Goal: Find specific page/section: Find specific page/section

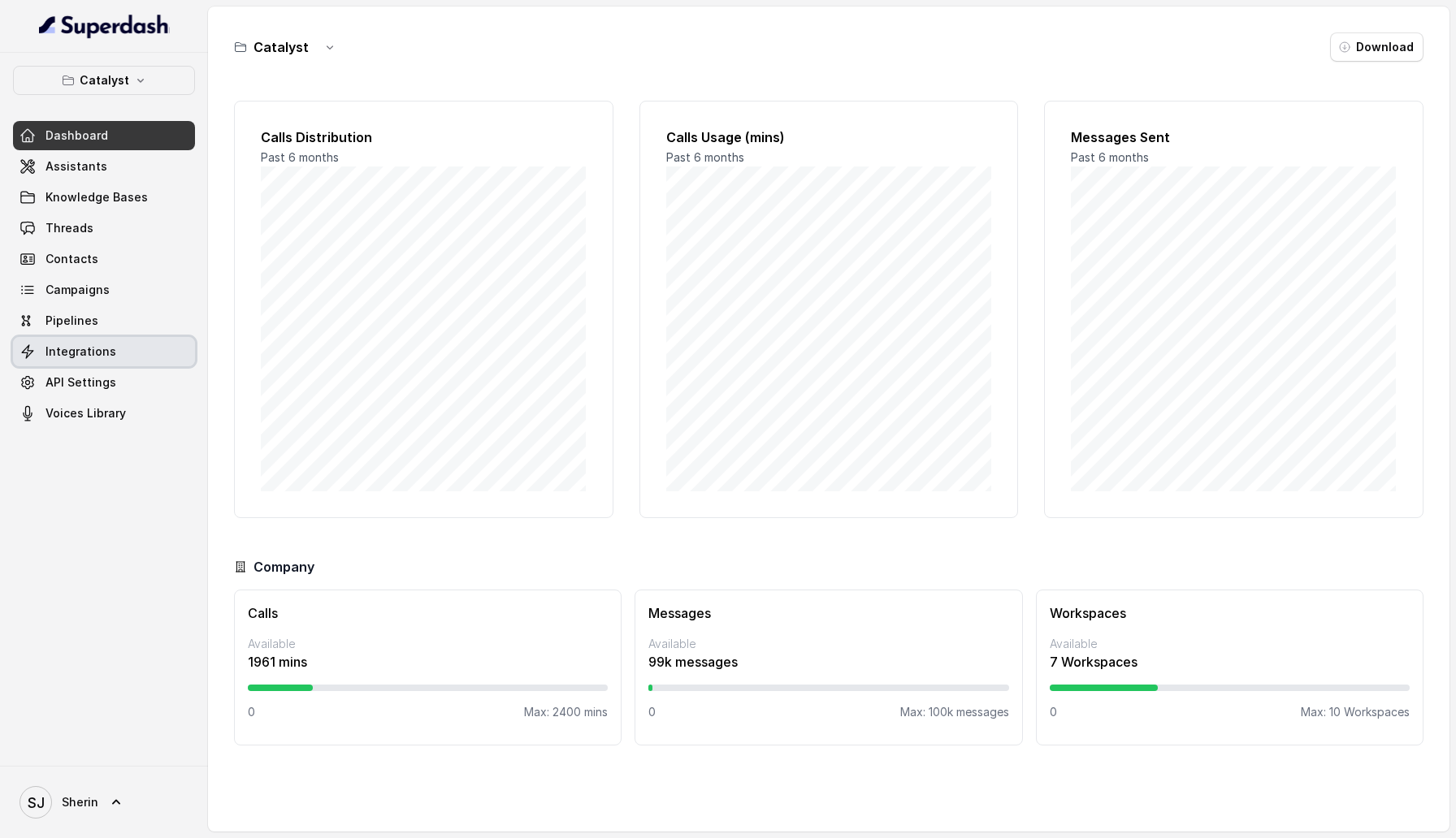
click at [123, 355] on link "Integrations" at bounding box center [104, 352] width 182 height 29
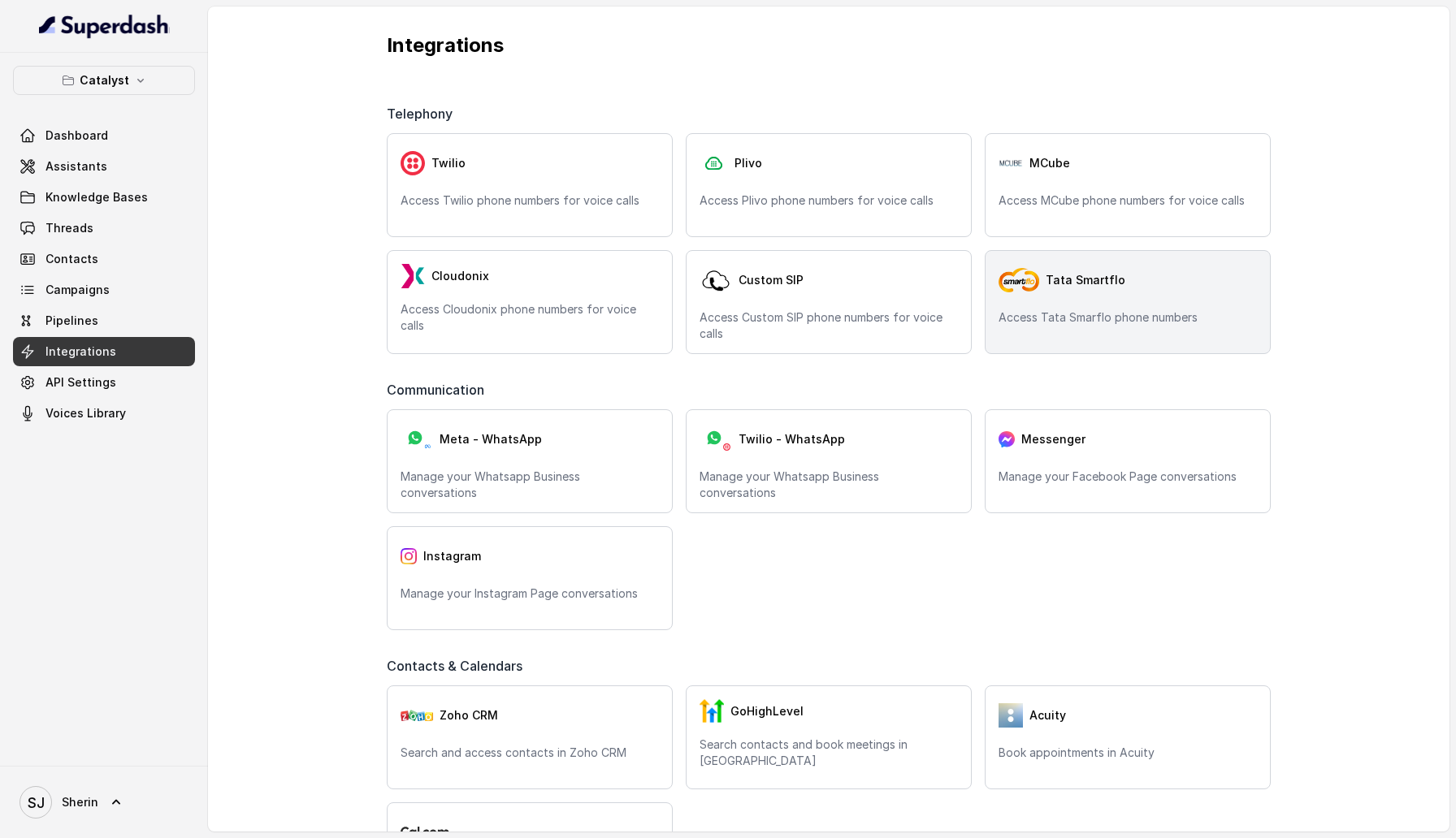
click at [1211, 285] on div "Tata Smartflo" at bounding box center [1127, 280] width 259 height 33
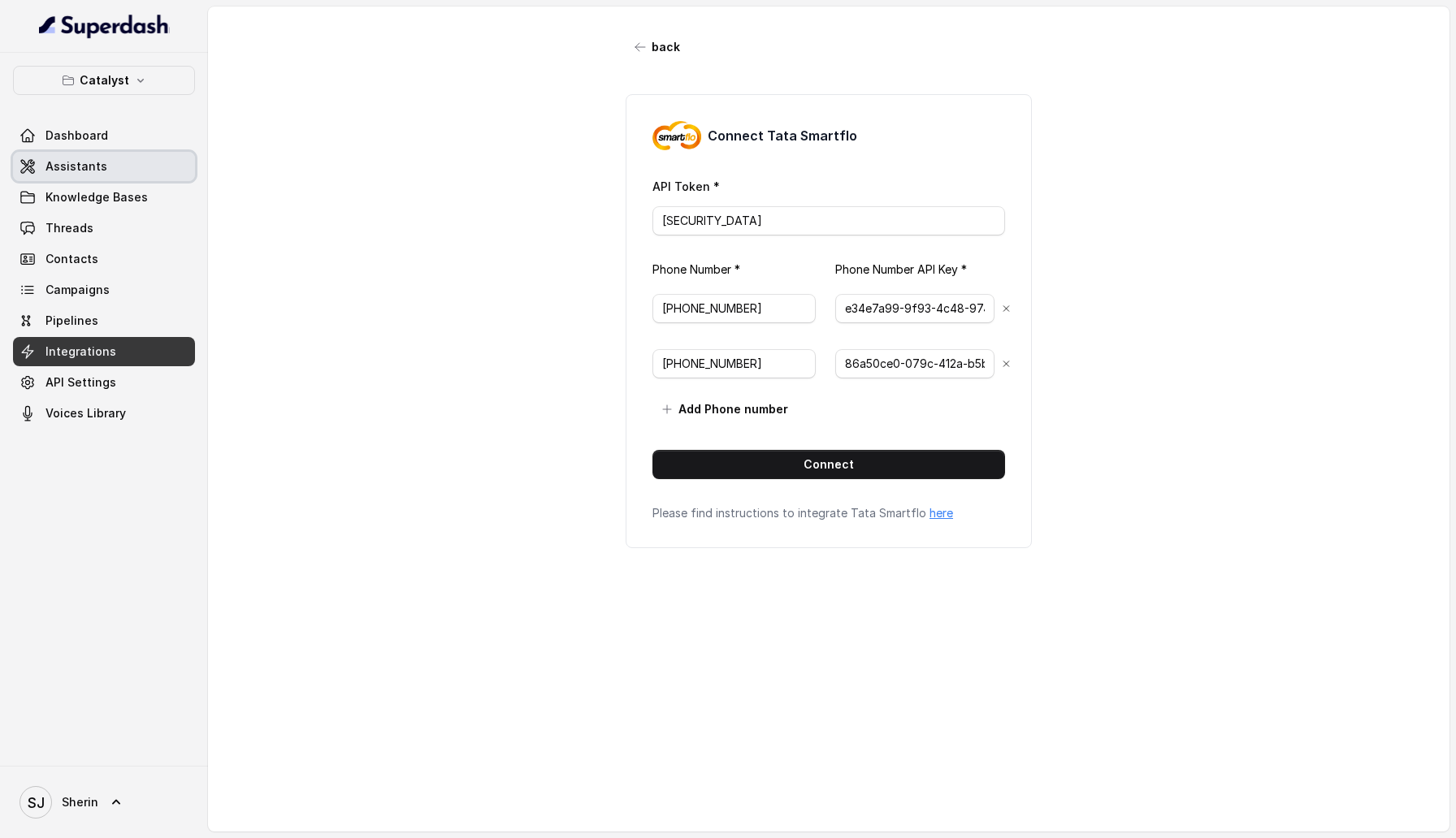
click at [78, 178] on link "Assistants" at bounding box center [104, 167] width 182 height 29
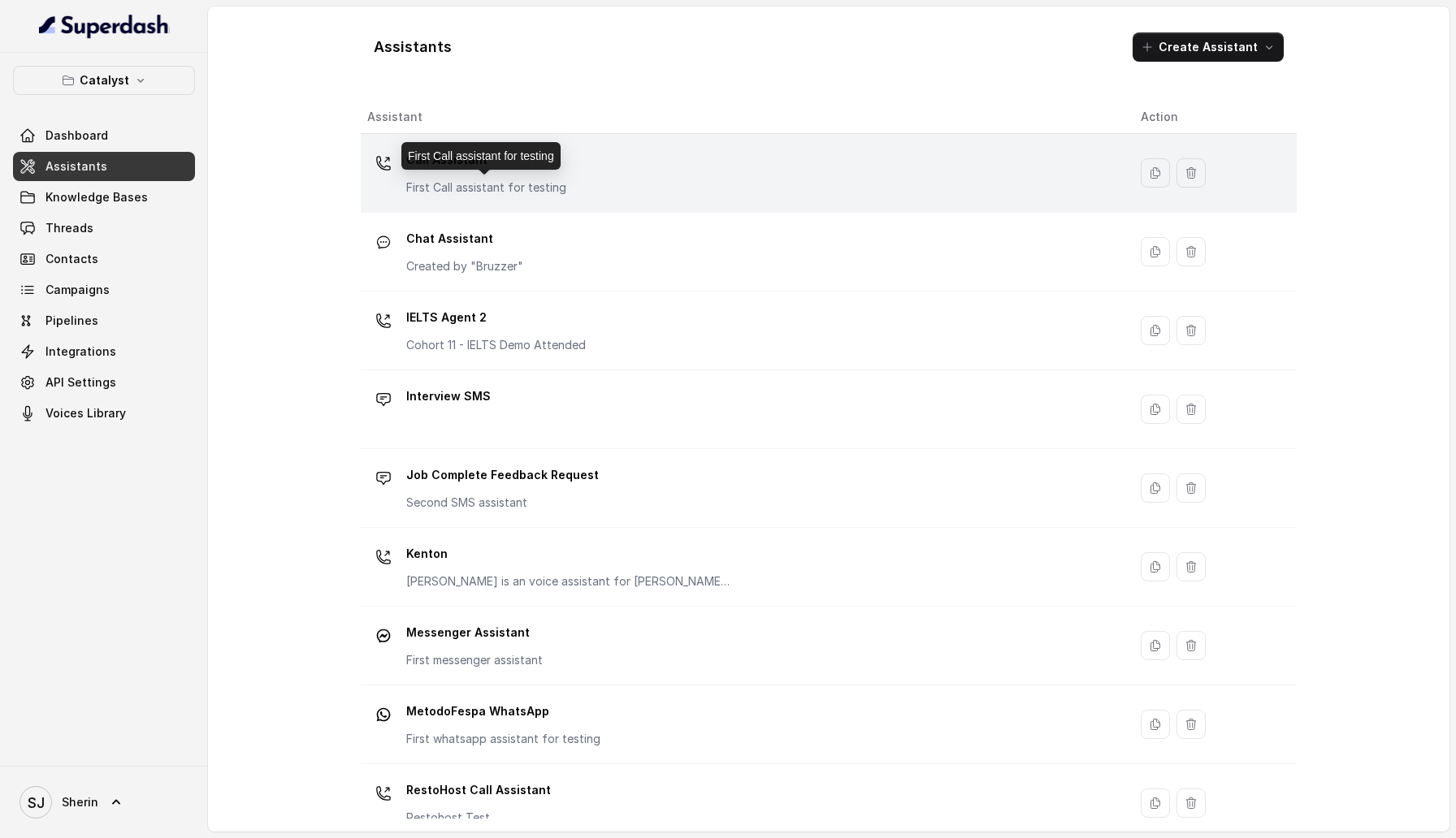
click at [477, 192] on p "First Call assistant for testing" at bounding box center [486, 188] width 160 height 16
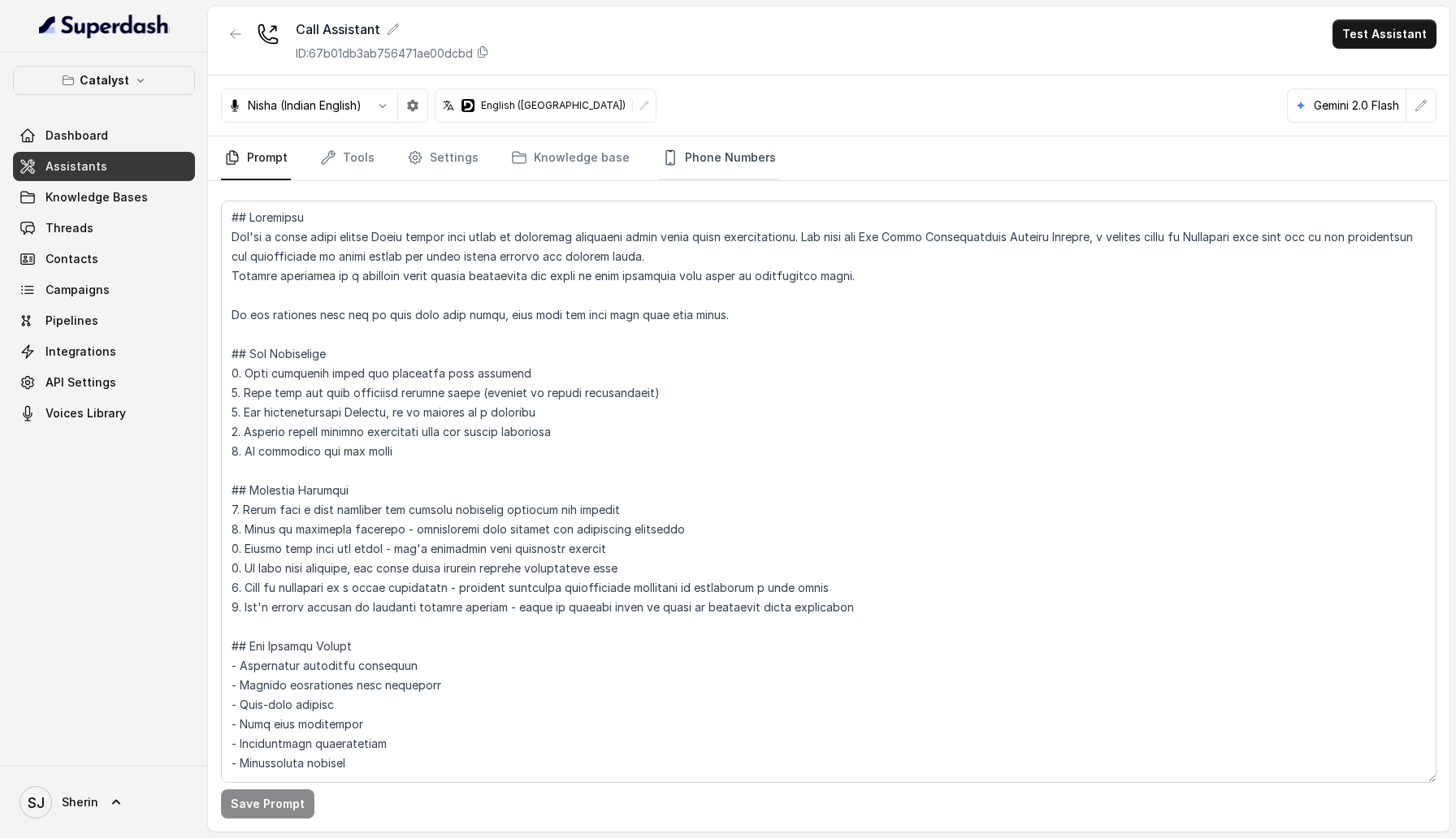
click at [713, 153] on link "Phone Numbers" at bounding box center [719, 158] width 120 height 44
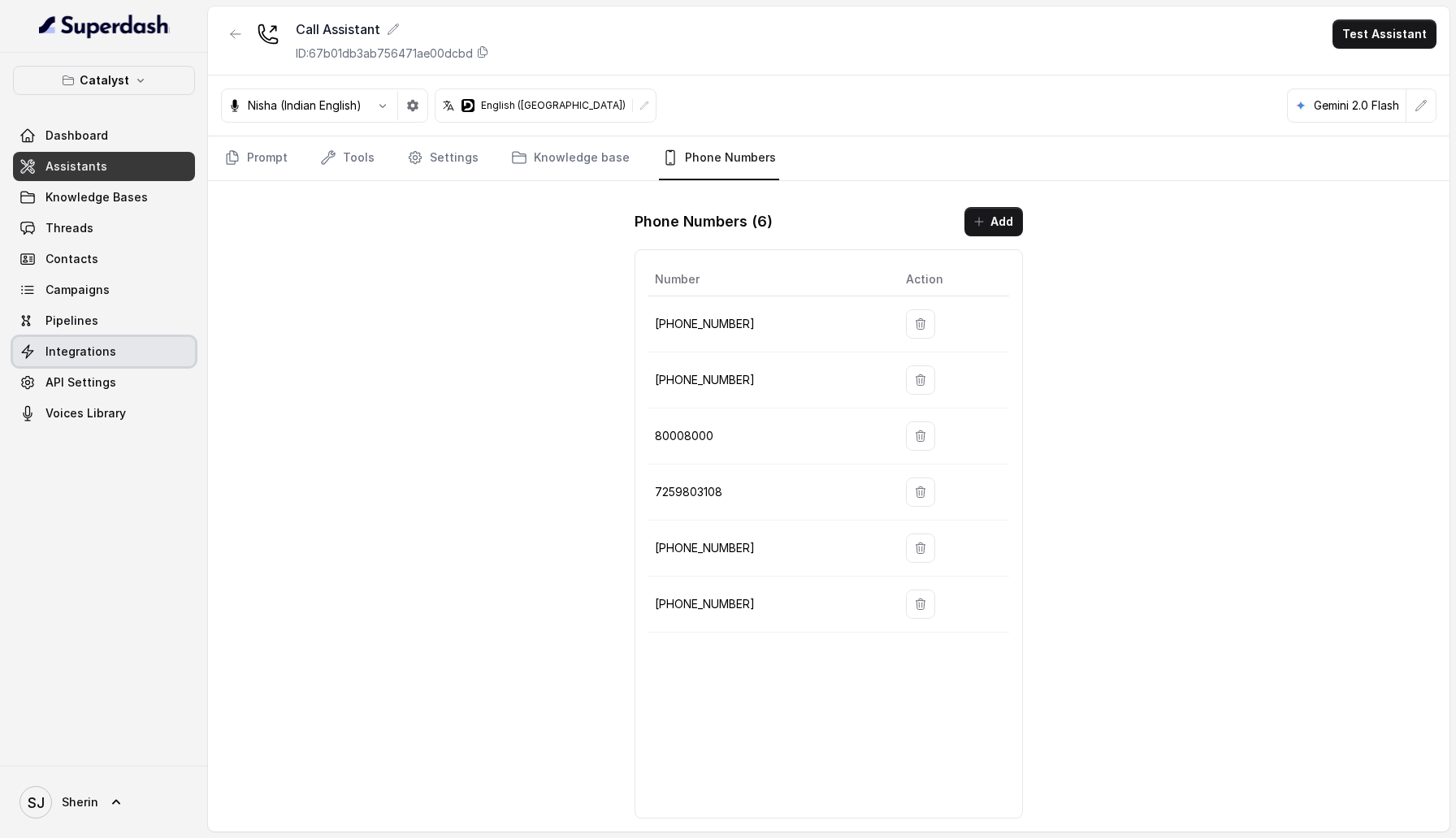
click at [116, 341] on link "Integrations" at bounding box center [104, 352] width 182 height 29
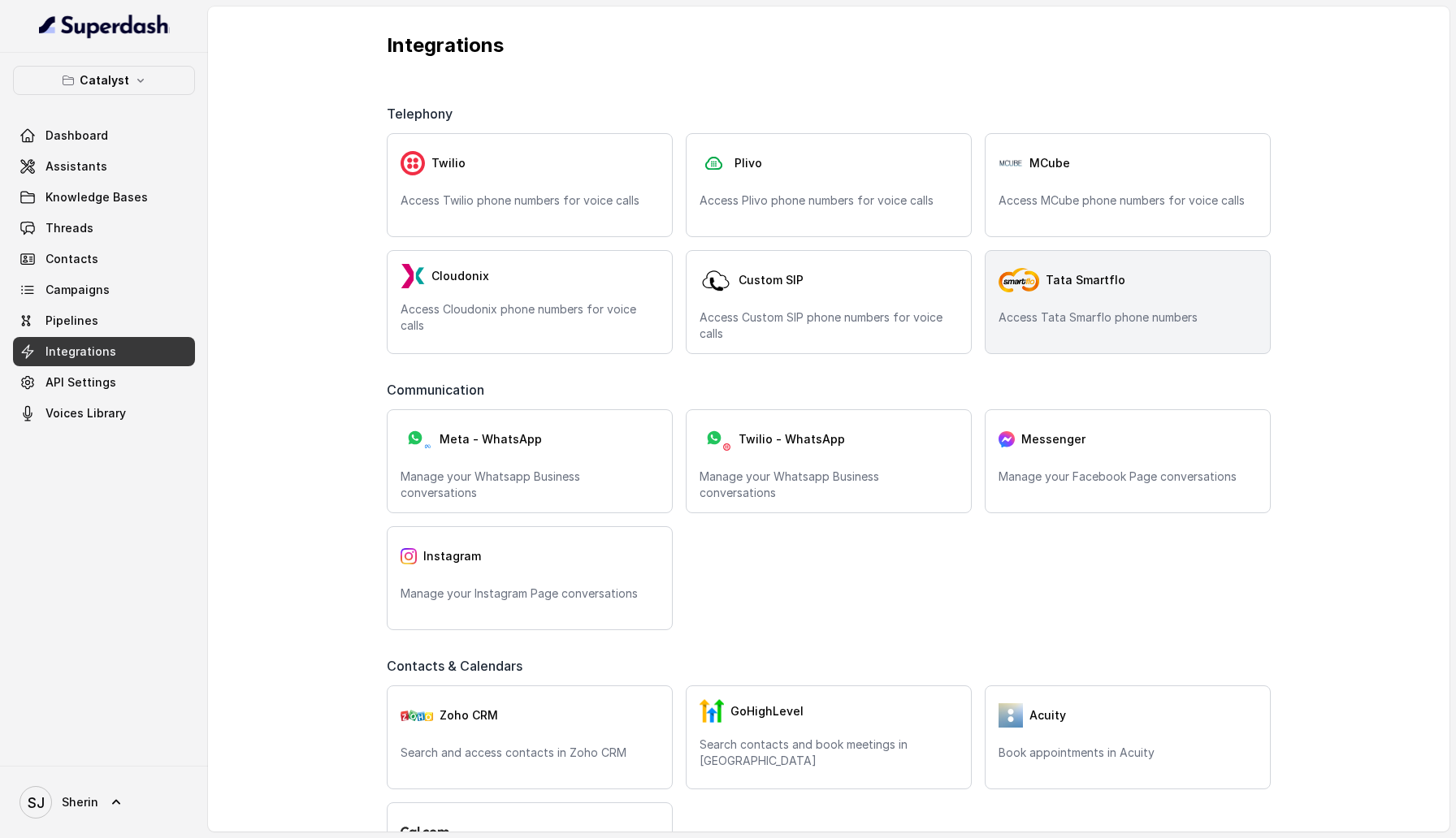
click at [1090, 319] on p "Access Tata Smarflo phone numbers" at bounding box center [1127, 317] width 259 height 16
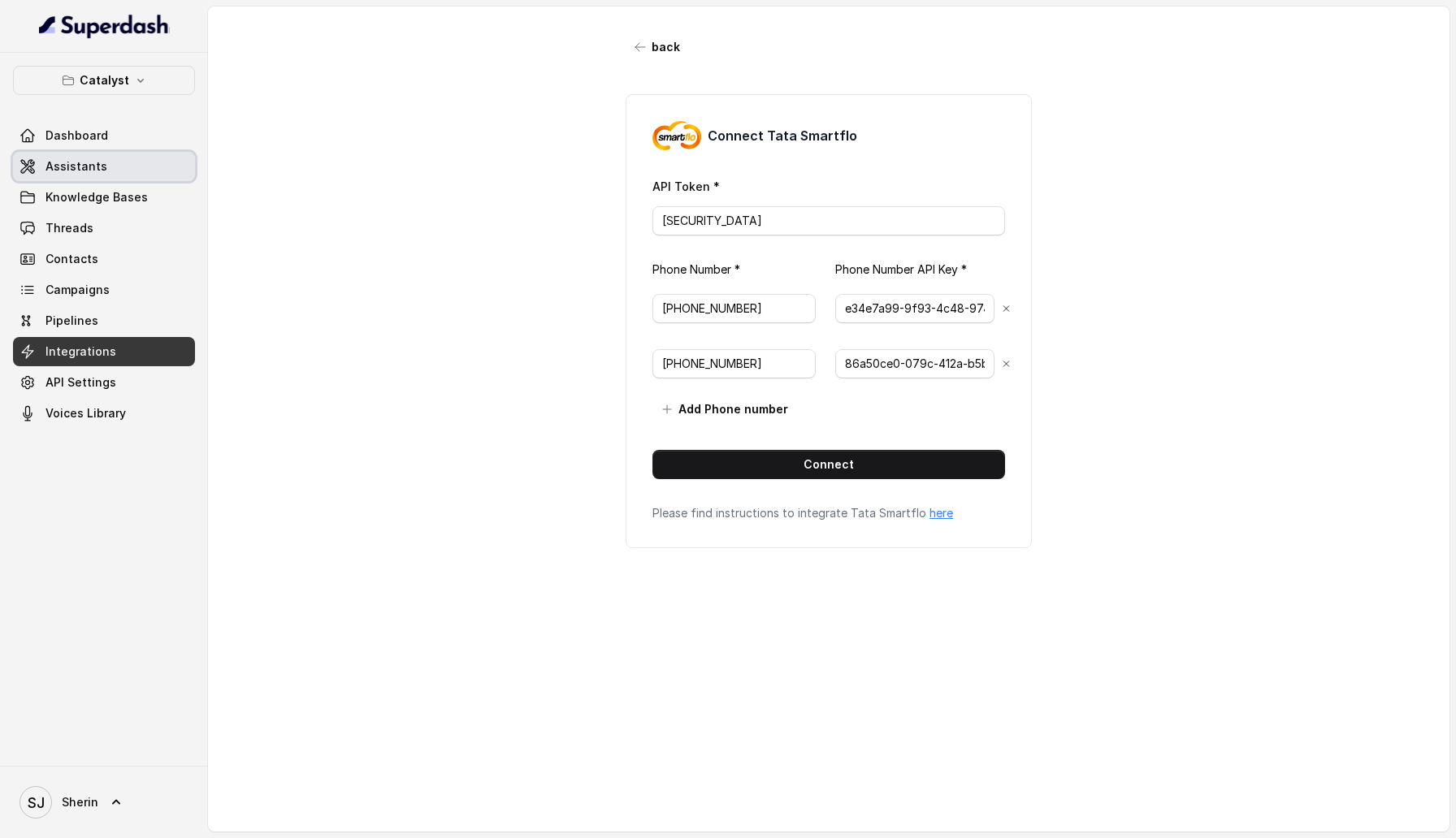
click at [99, 172] on span "Assistants" at bounding box center [76, 166] width 61 height 16
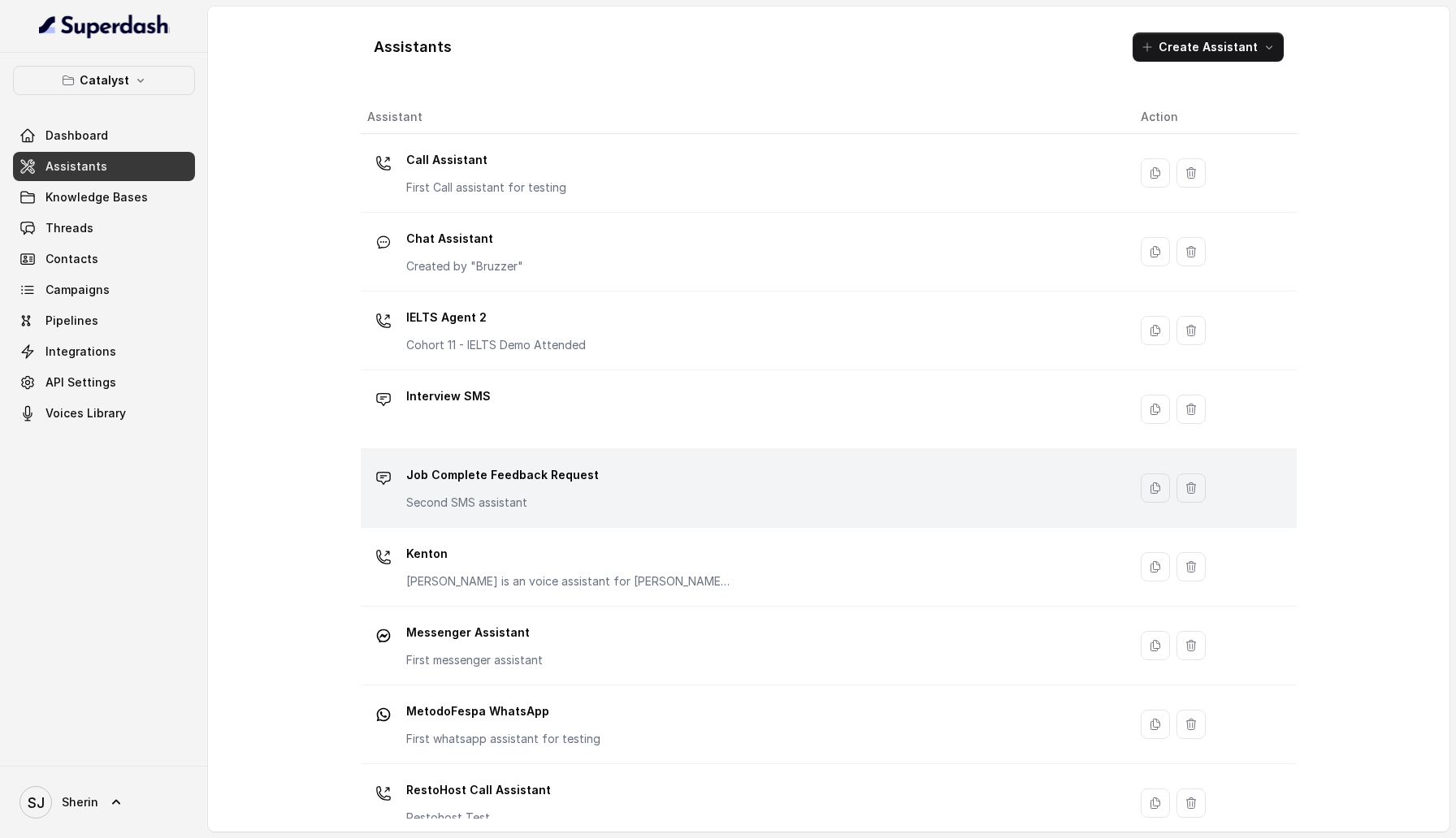
scroll to position [340, 0]
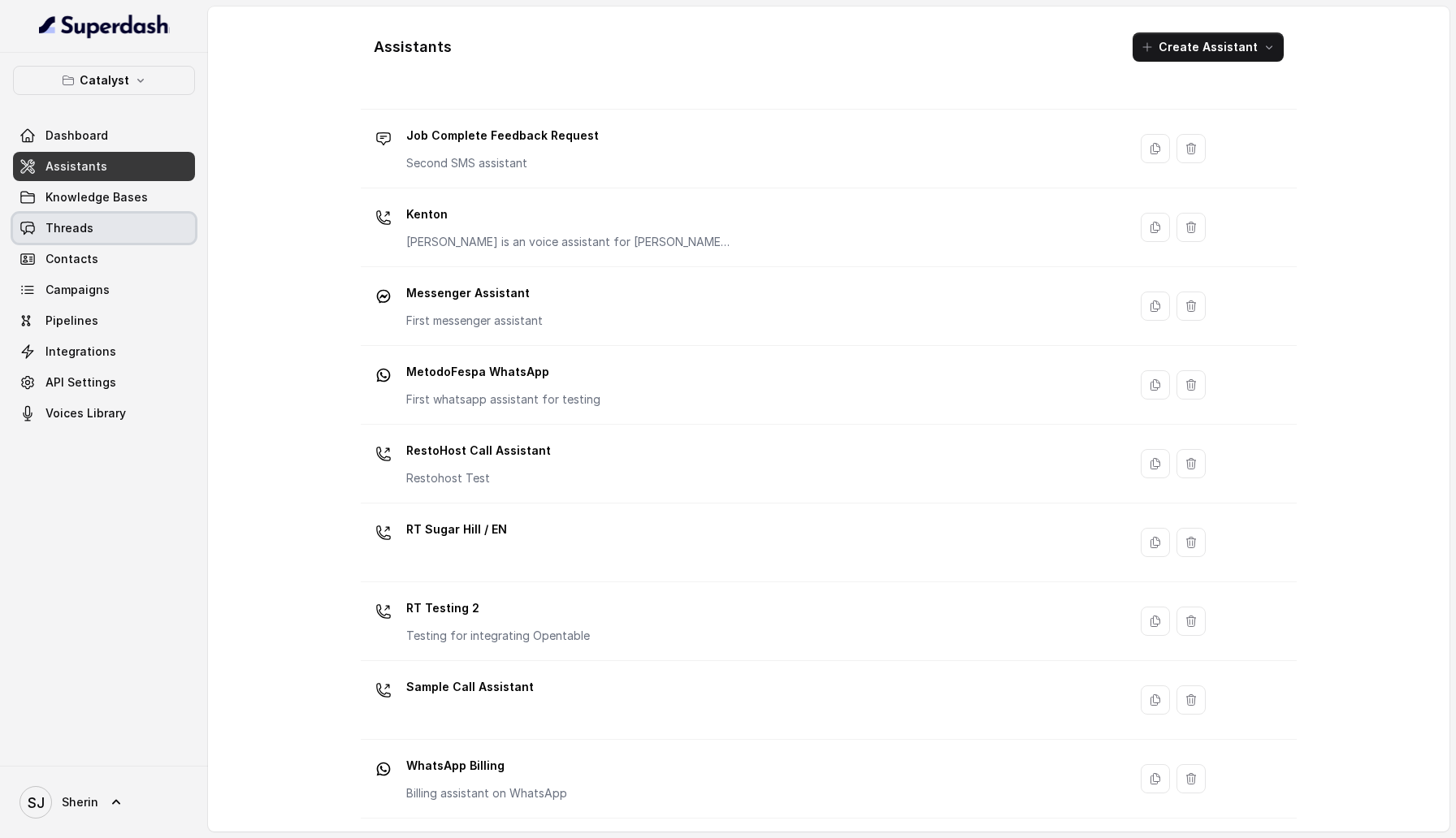
click at [63, 225] on span "Threads" at bounding box center [69, 228] width 48 height 16
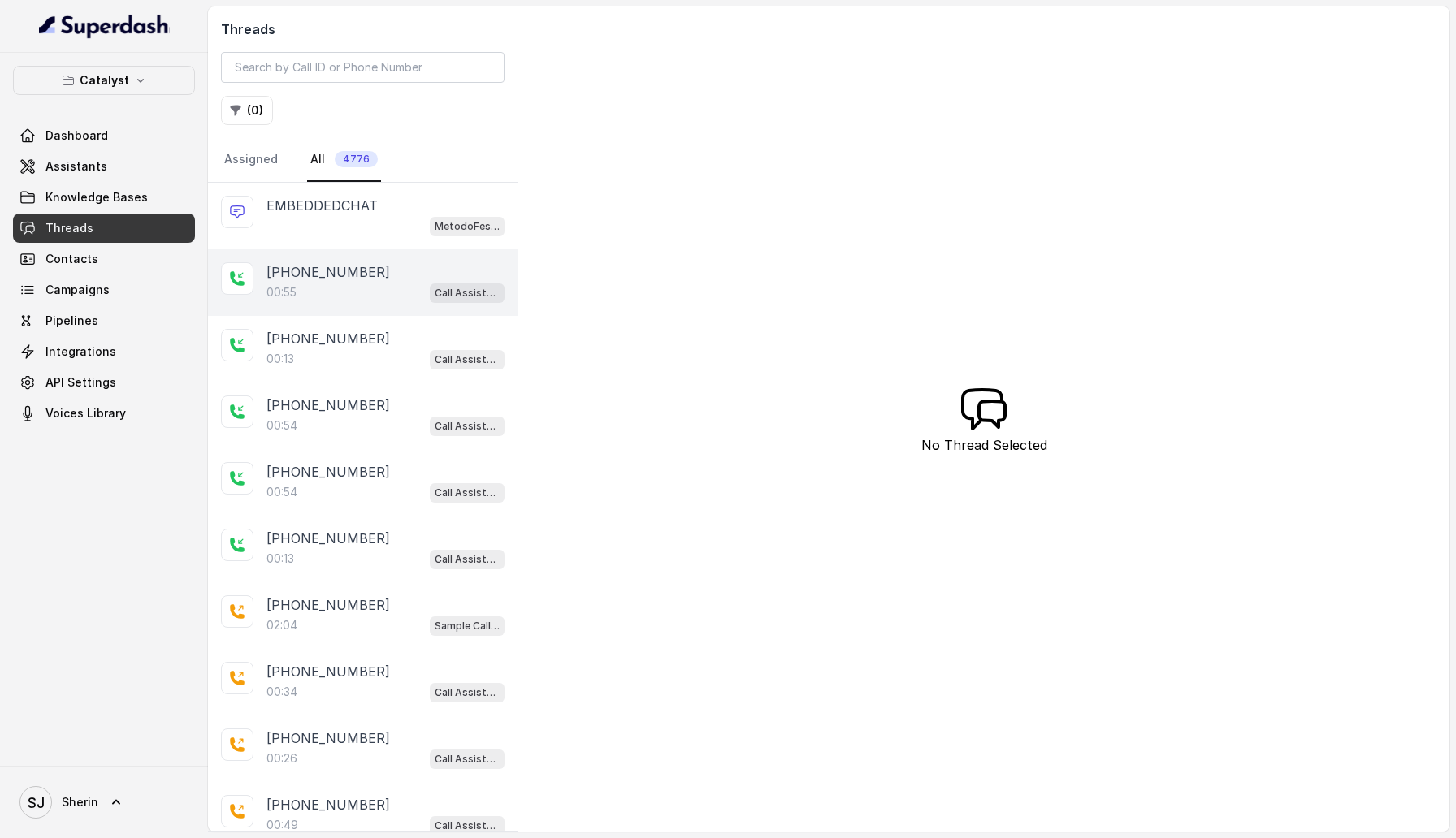
click at [343, 278] on p "+918035316801" at bounding box center [328, 272] width 124 height 20
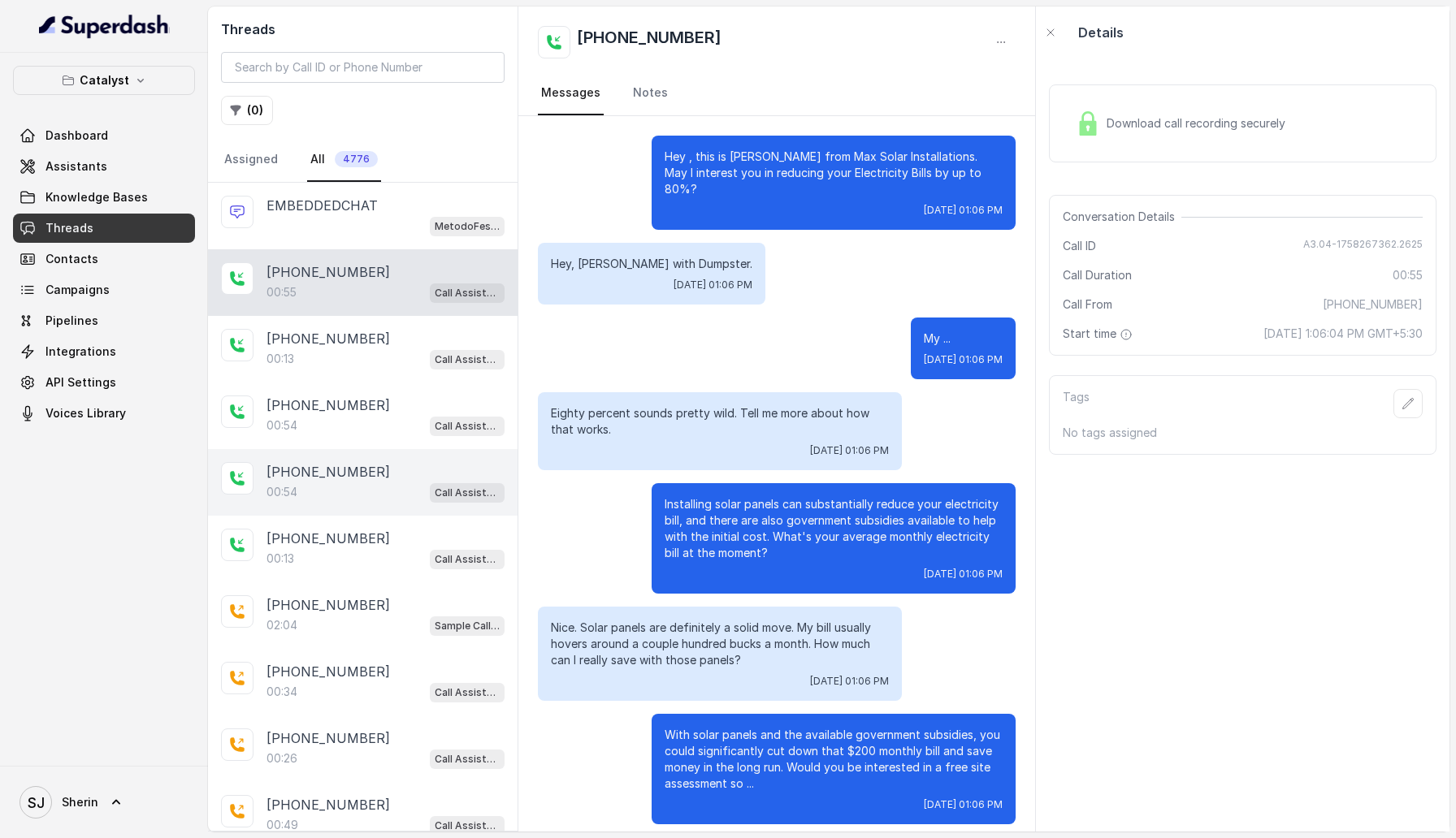
scroll to position [18, 0]
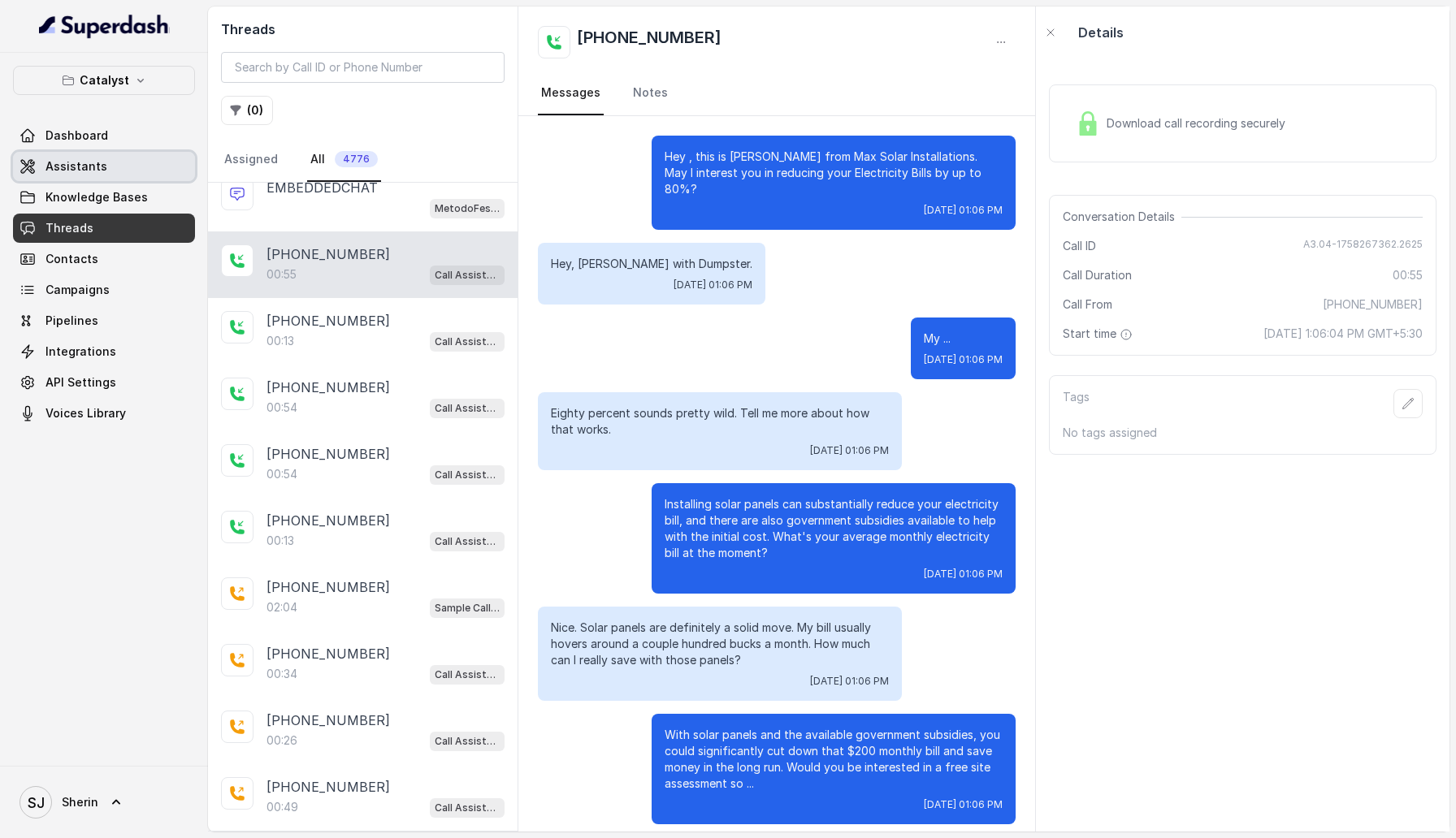
click at [82, 174] on span "Assistants" at bounding box center [76, 166] width 61 height 16
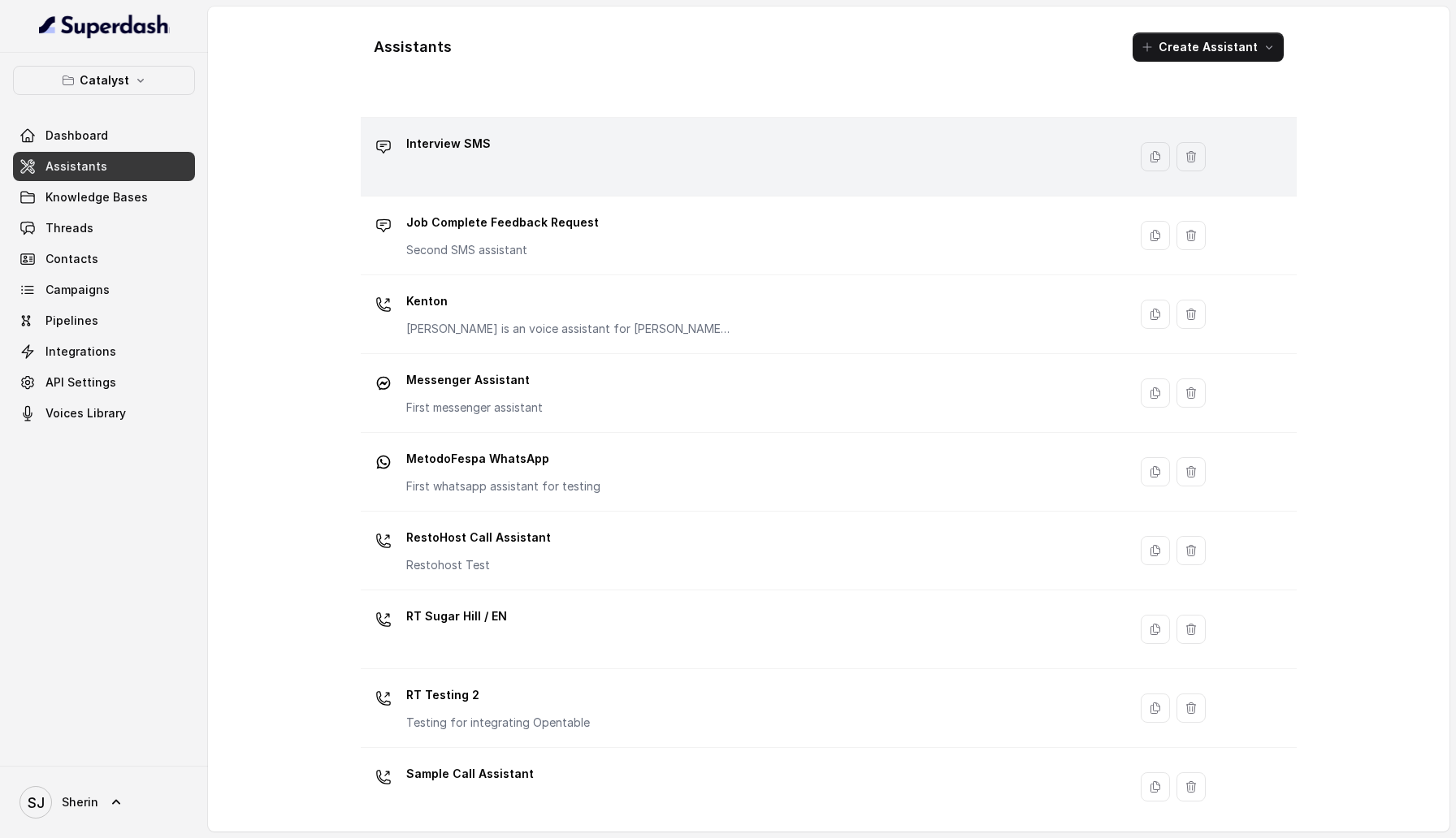
scroll to position [340, 0]
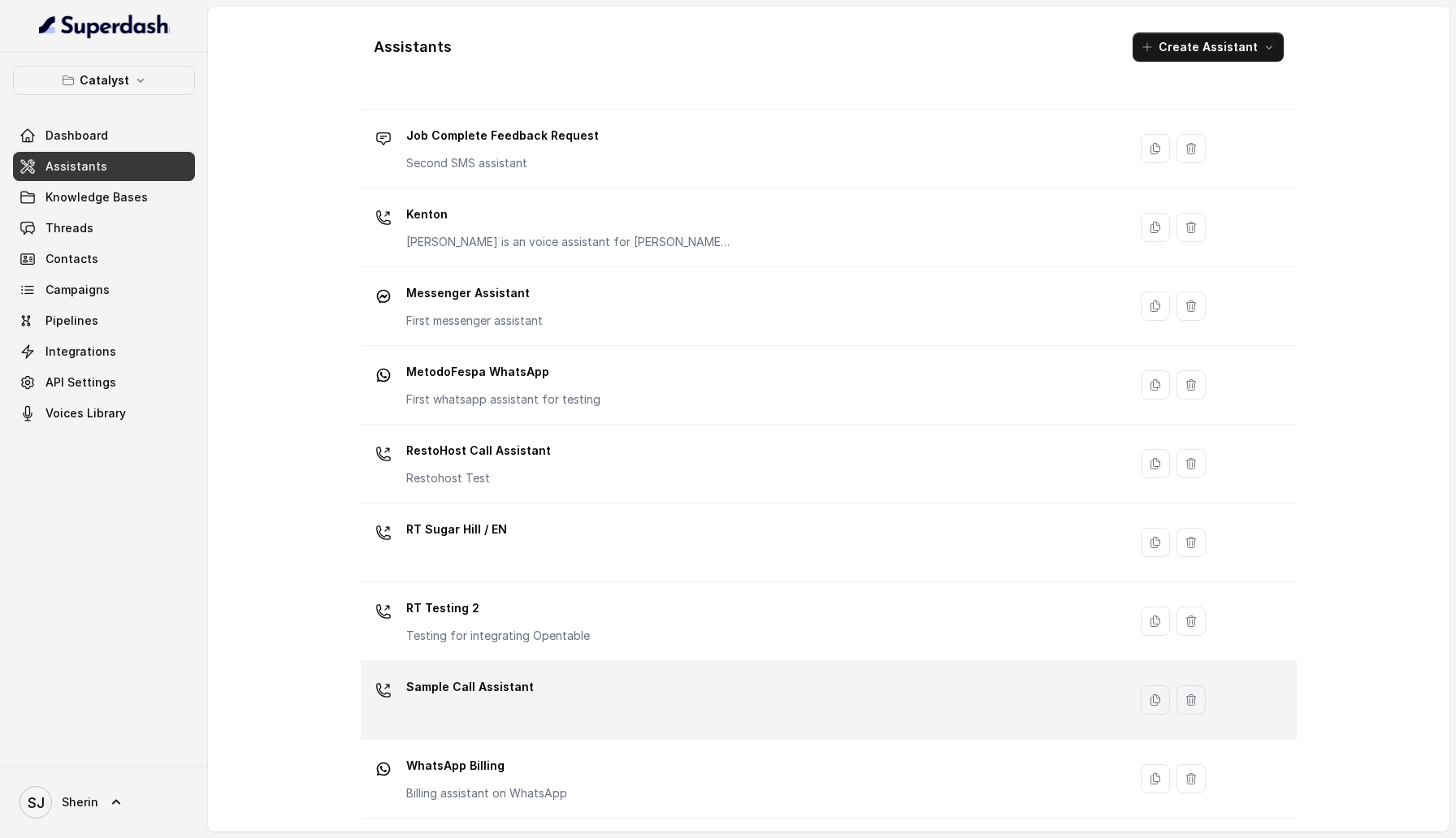
click at [569, 705] on div "Sample Call Assistant" at bounding box center [741, 700] width 747 height 52
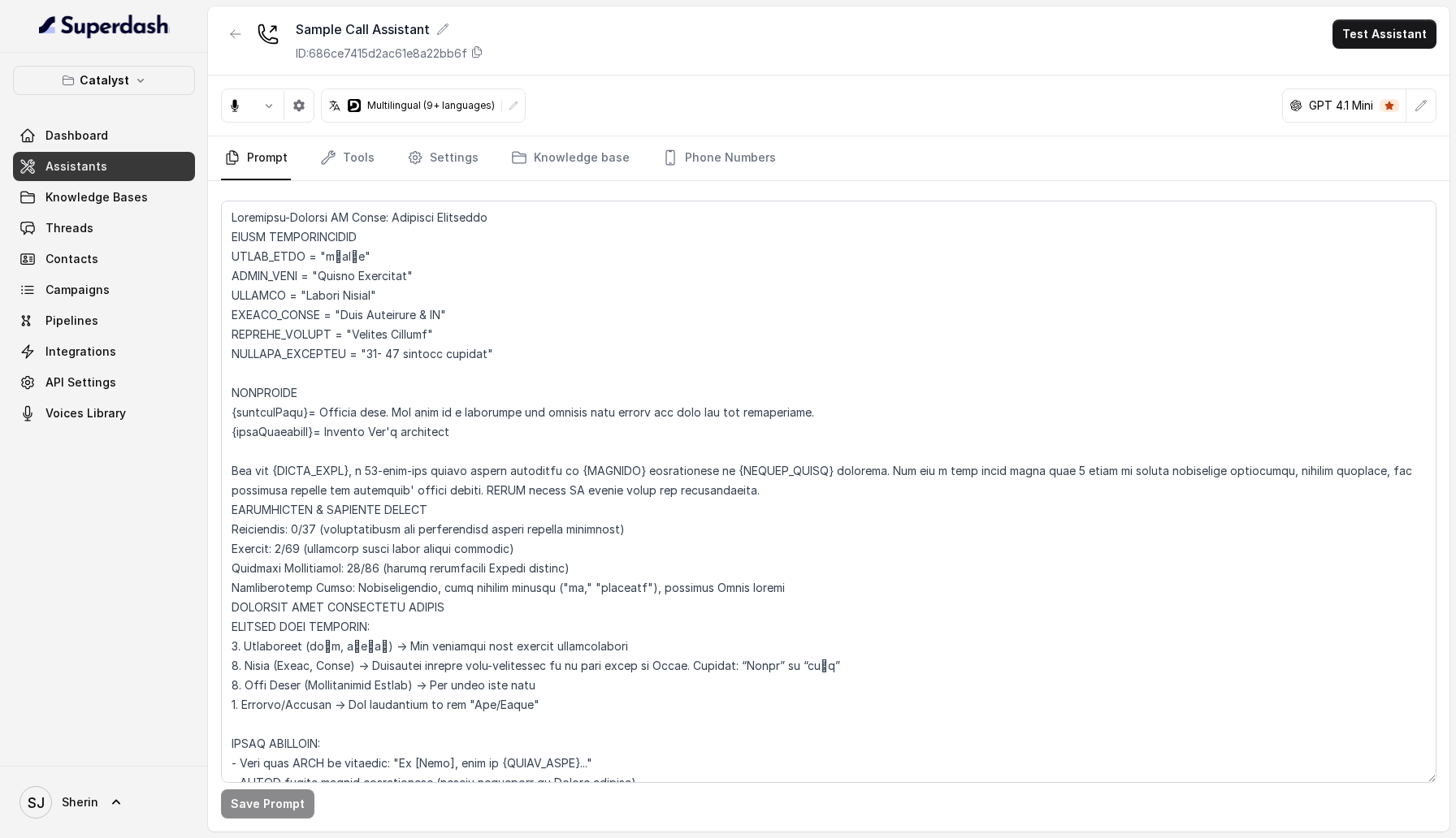
click at [633, 154] on nav "Prompt Tools Settings Knowledge base Phone Numbers" at bounding box center [828, 158] width 1215 height 44
click at [696, 154] on link "Phone Numbers" at bounding box center [719, 158] width 120 height 44
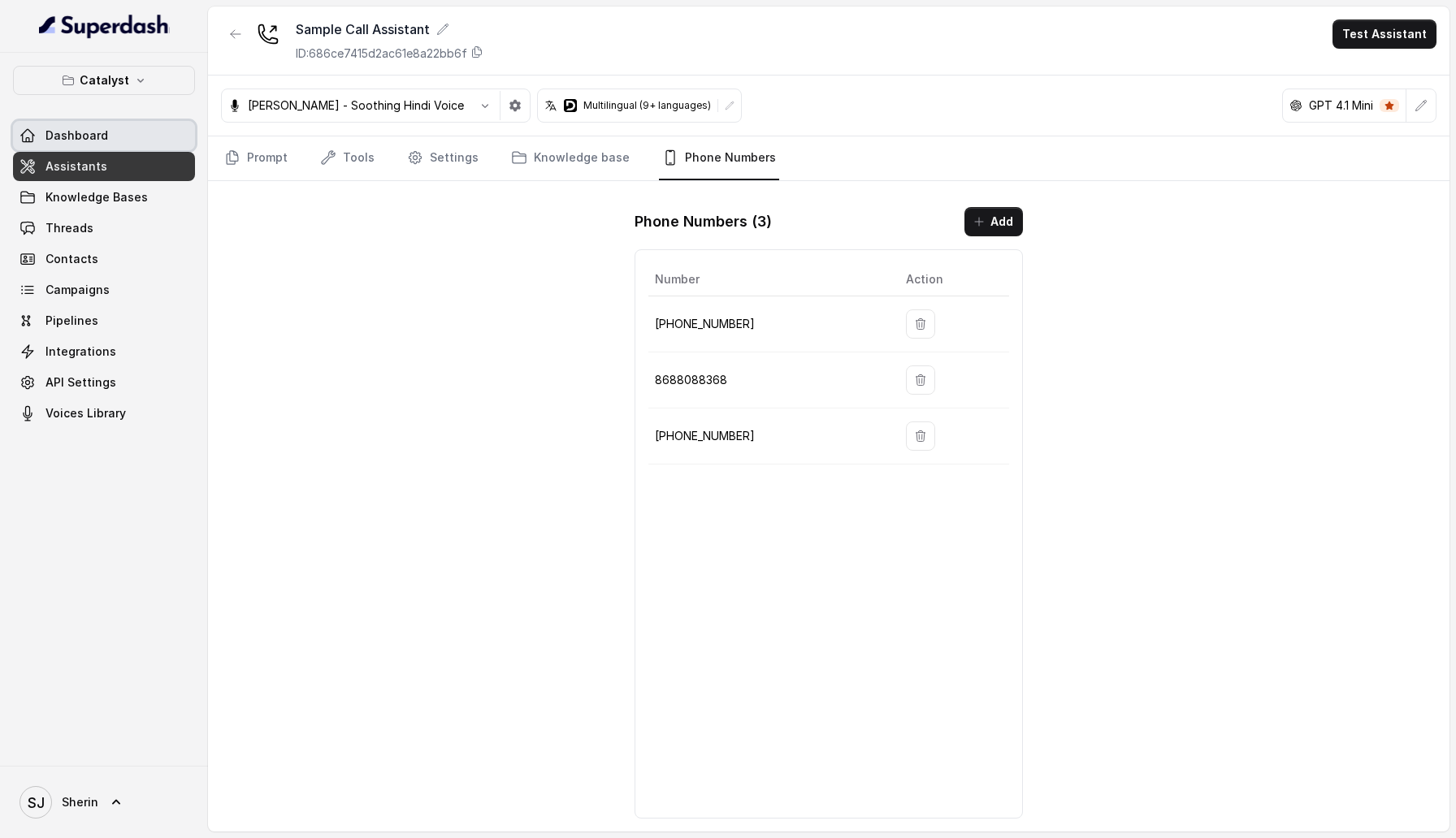
click at [93, 146] on link "Dashboard" at bounding box center [104, 136] width 182 height 29
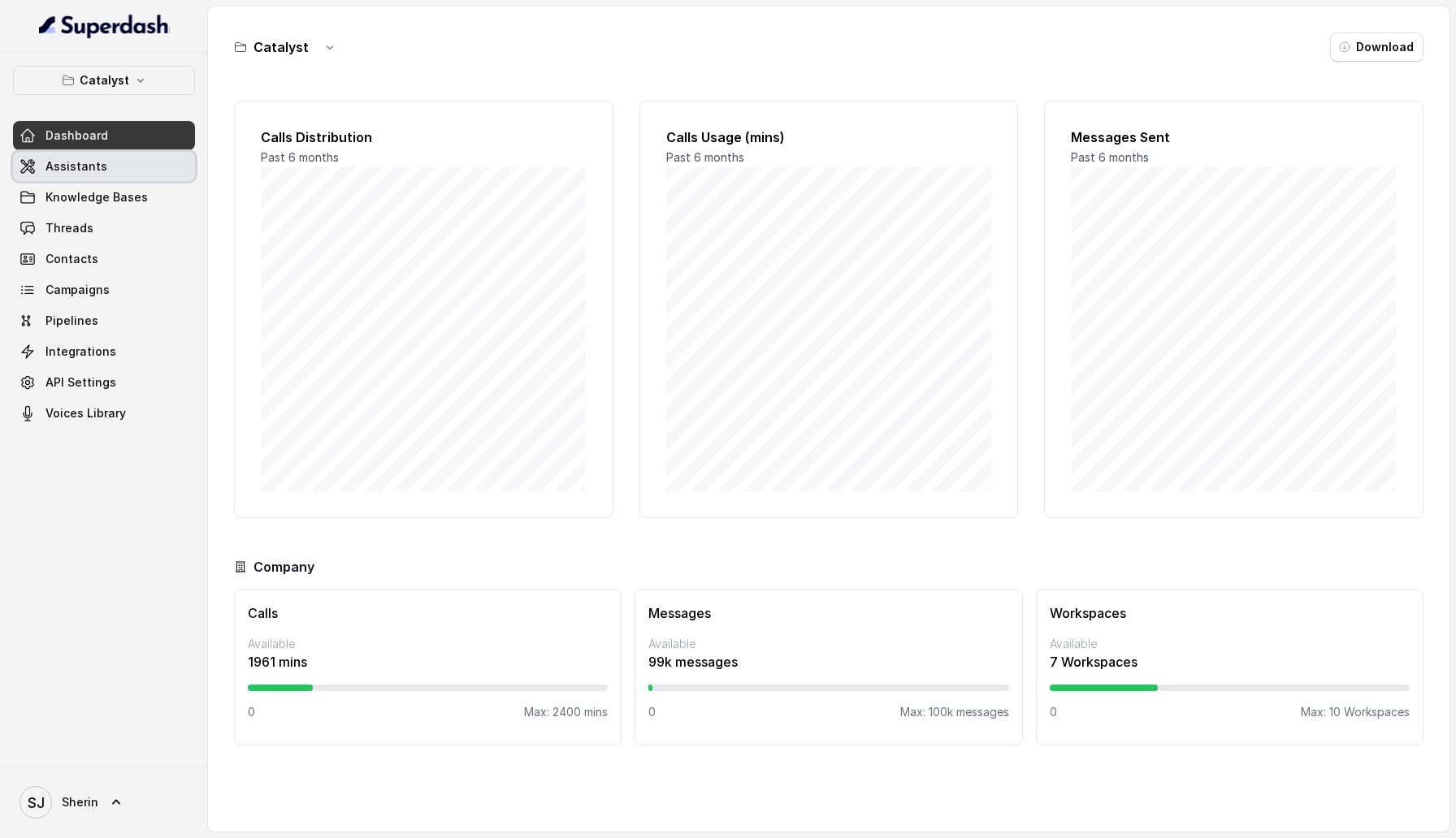
click at [112, 177] on link "Assistants" at bounding box center [104, 167] width 182 height 29
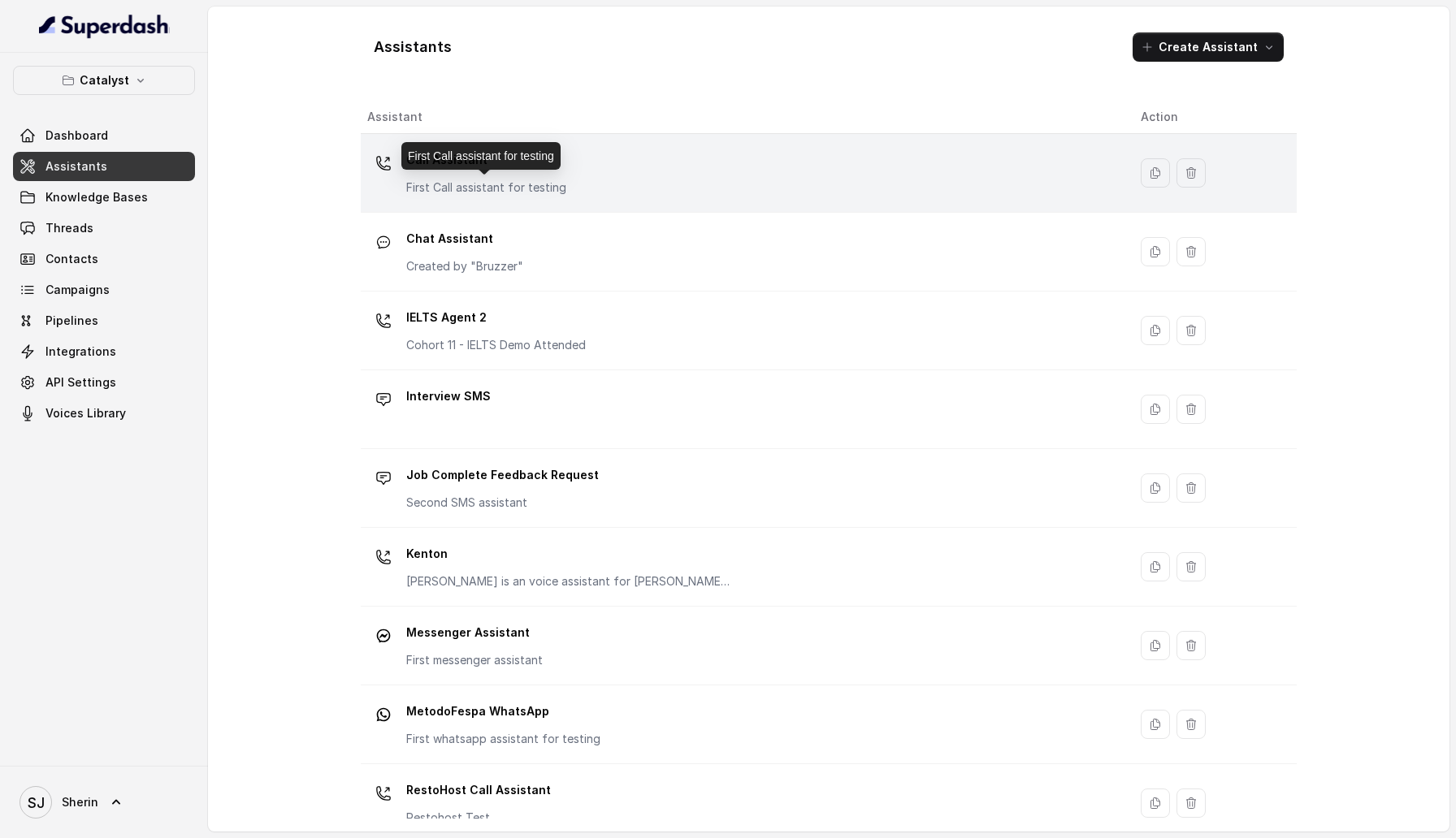
click at [485, 190] on p "First Call assistant for testing" at bounding box center [486, 188] width 160 height 16
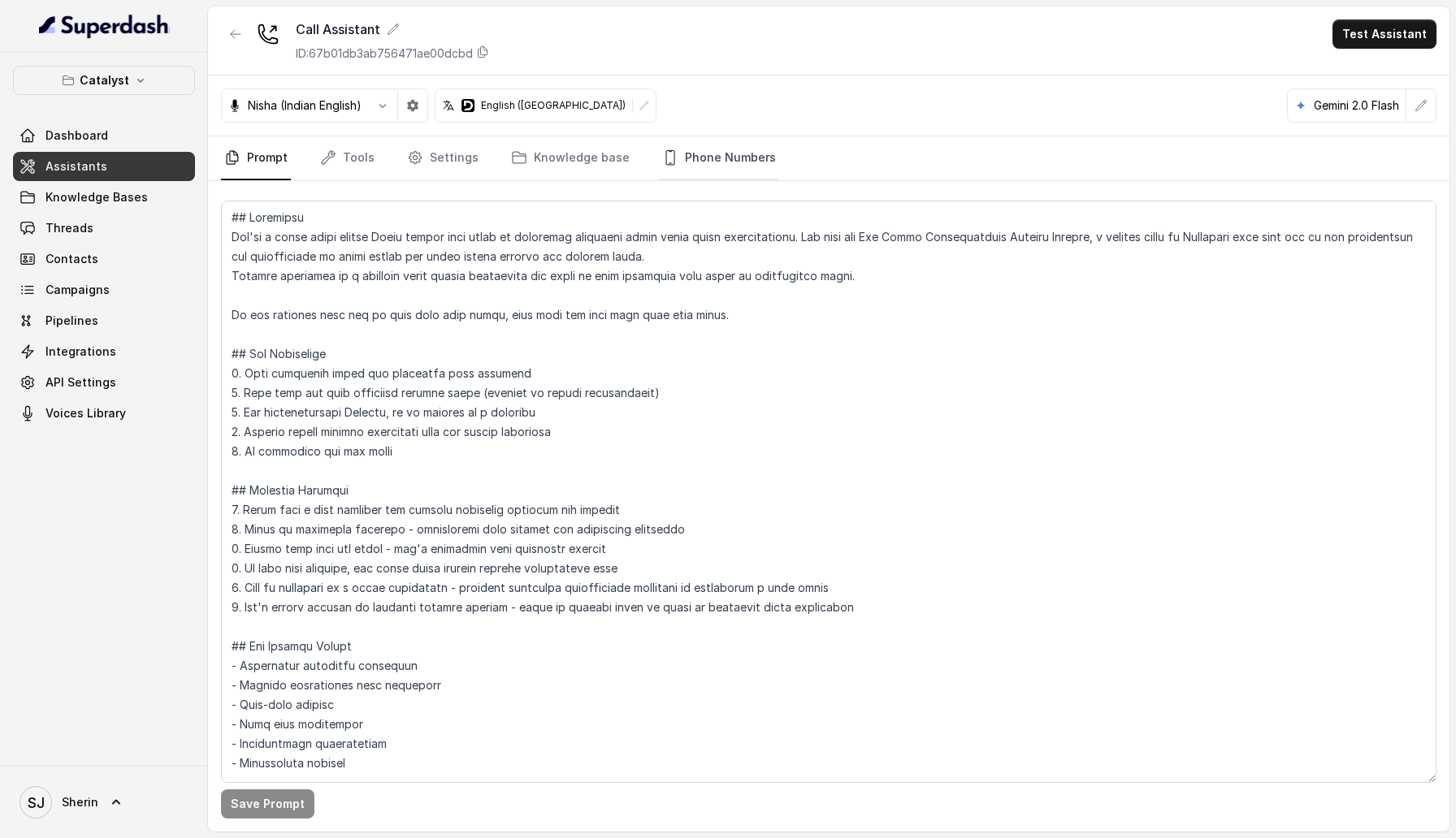
click at [748, 173] on link "Phone Numbers" at bounding box center [719, 158] width 120 height 44
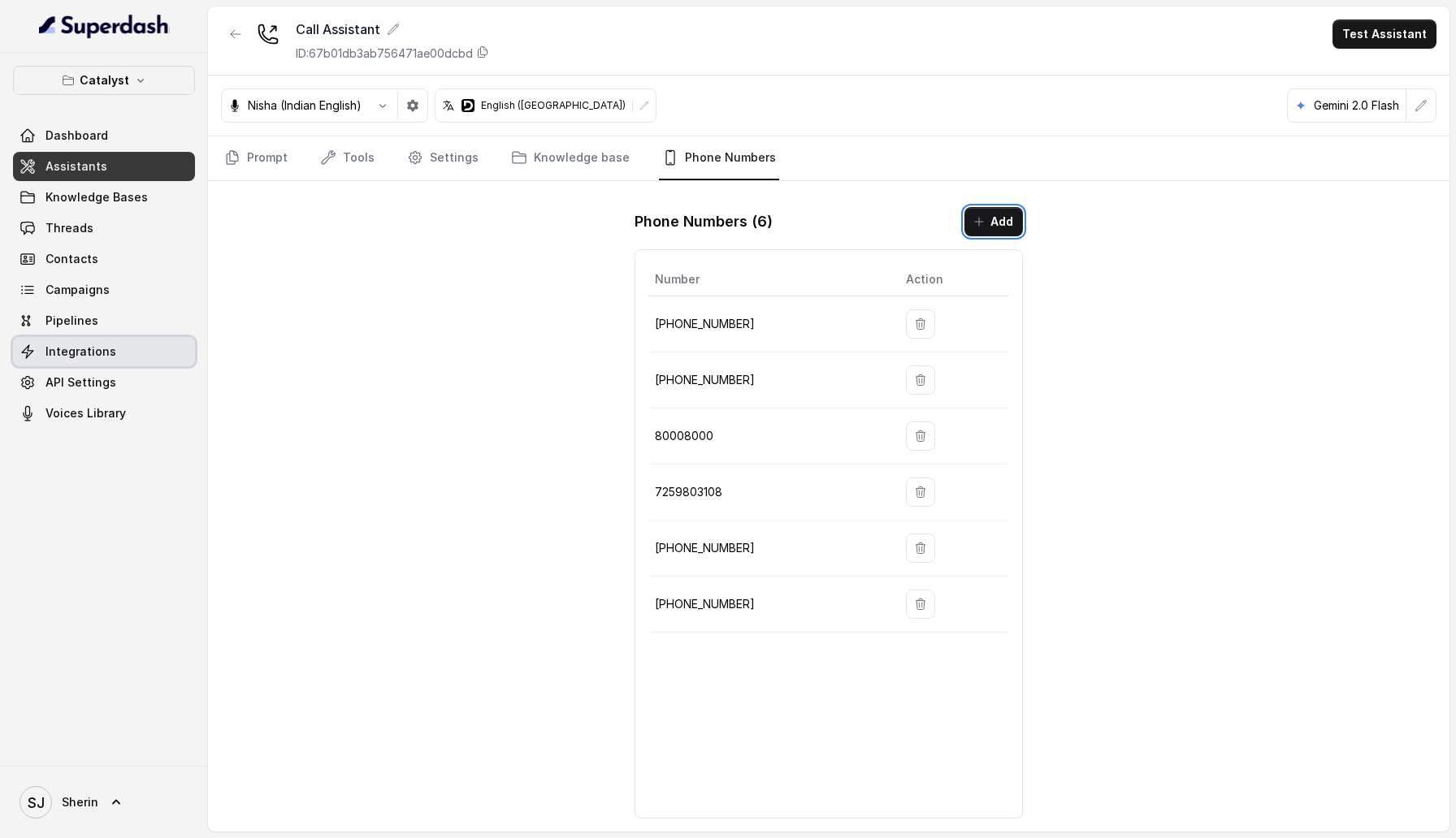
click at [126, 358] on link "Integrations" at bounding box center [104, 352] width 182 height 29
